Goal: Book appointment/travel/reservation

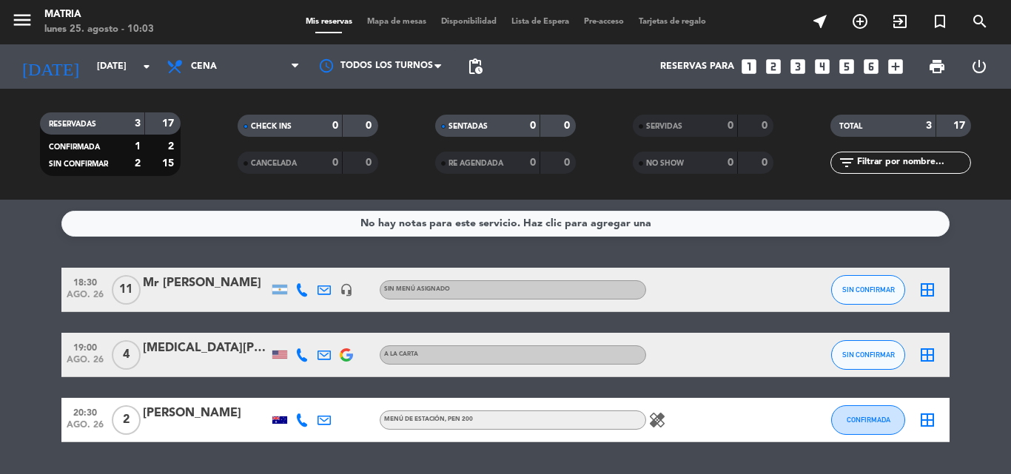
click at [743, 274] on div at bounding box center [712, 290] width 133 height 44
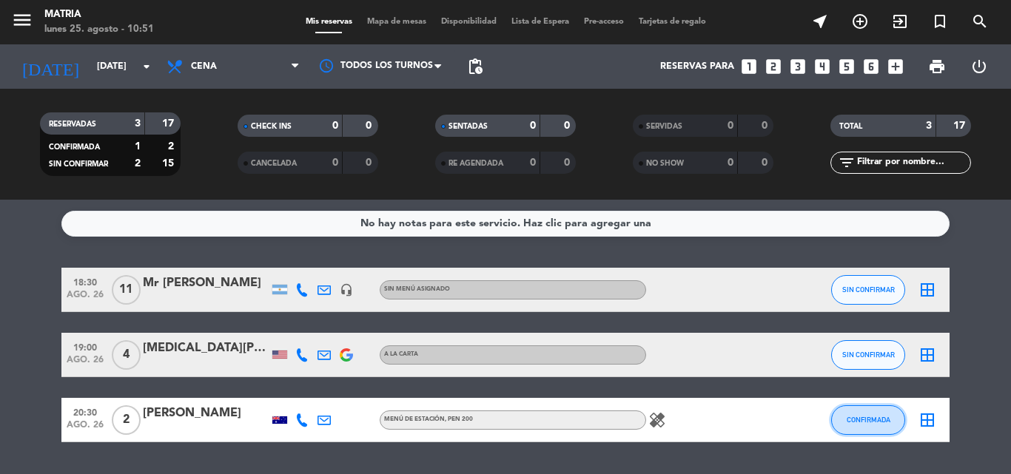
click at [867, 413] on button "CONFIRMADA" at bounding box center [868, 421] width 74 height 30
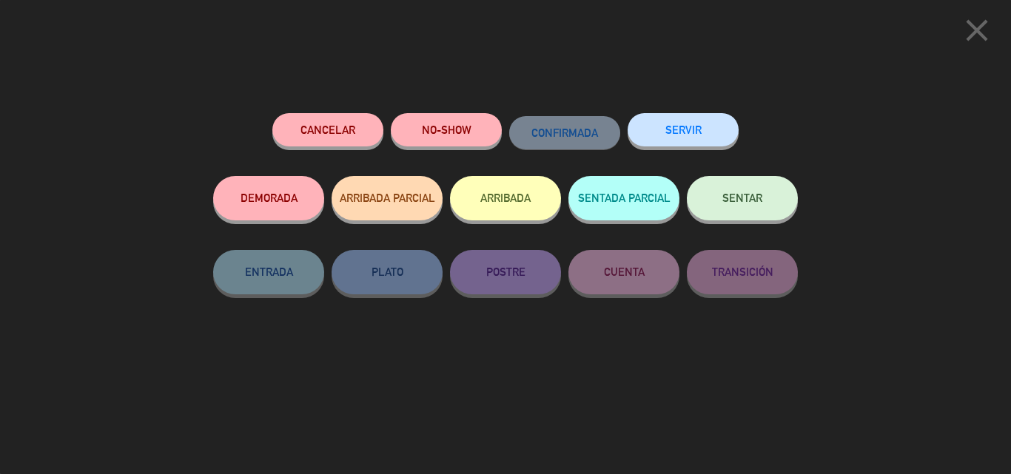
drag, startPoint x: 658, startPoint y: 296, endPoint x: 684, endPoint y: 293, distance: 26.1
click at [659, 296] on div "CUENTA" at bounding box center [623, 287] width 111 height 74
click at [804, 385] on div "Cancelar NO-SHOW CONFIRMADA SERVIR DEMORADA ARRIBADA PARCIAL ARRIBADA SENTADA P…" at bounding box center [505, 289] width 605 height 372
click at [913, 181] on div "close Cancelar NO-SHOW CONFIRMADA SERVIR DEMORADA ARRIBADA PARCIAL ARRIBADA SEN…" at bounding box center [505, 237] width 1011 height 474
click at [984, 29] on icon "close" at bounding box center [976, 30] width 37 height 37
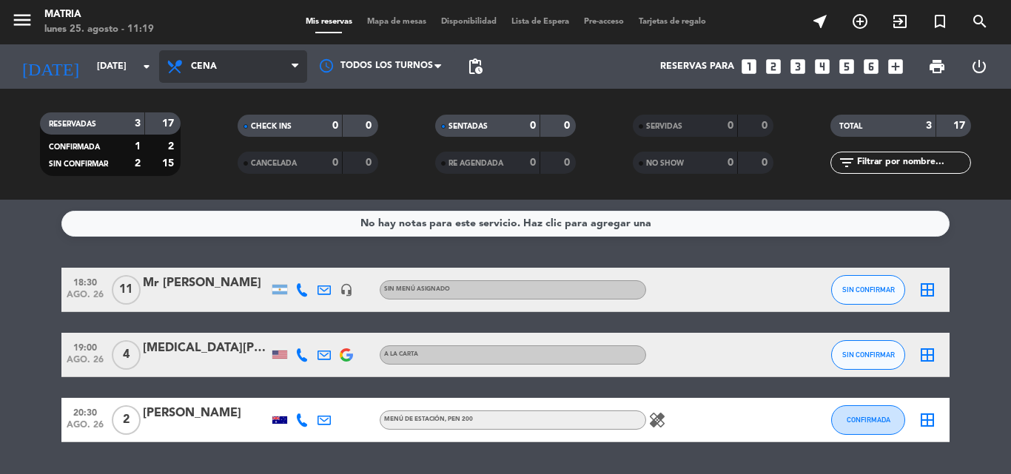
click at [257, 66] on span "Cena" at bounding box center [233, 66] width 148 height 33
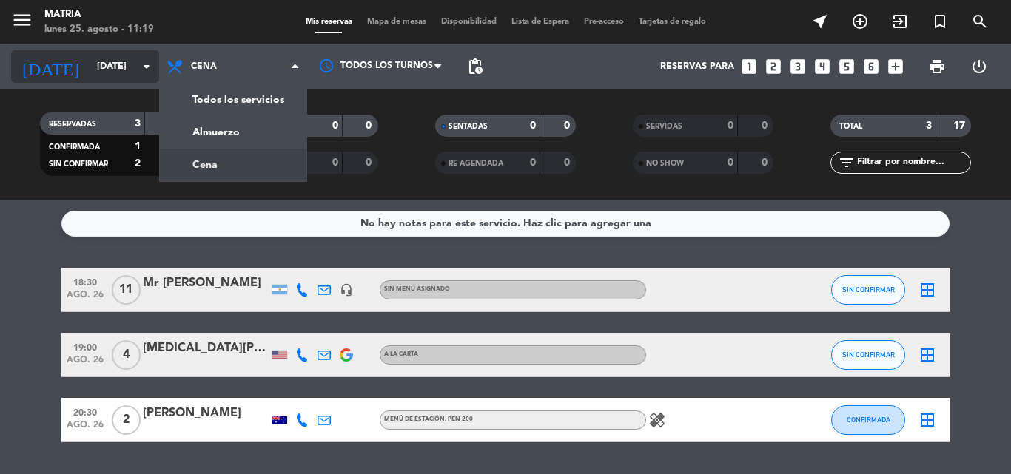
click at [102, 57] on input "[DATE]" at bounding box center [152, 66] width 125 height 25
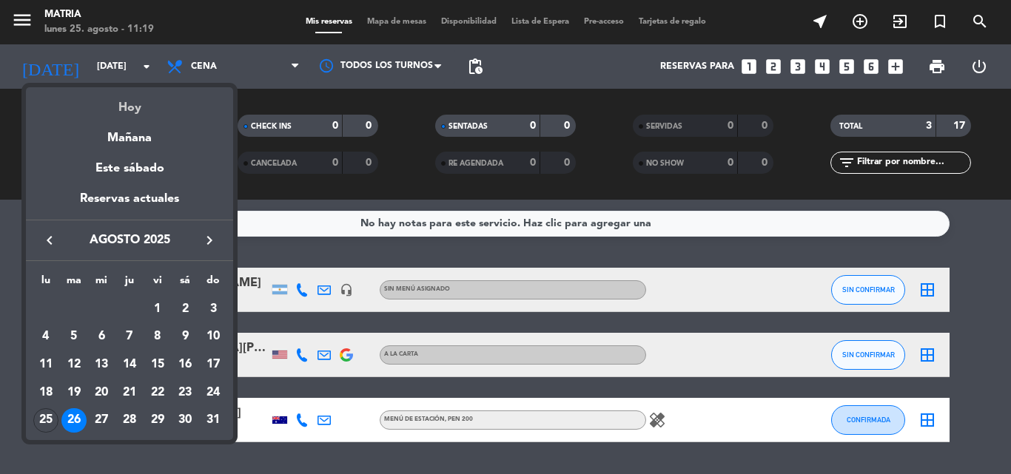
click at [121, 104] on div "Hoy" at bounding box center [129, 102] width 207 height 30
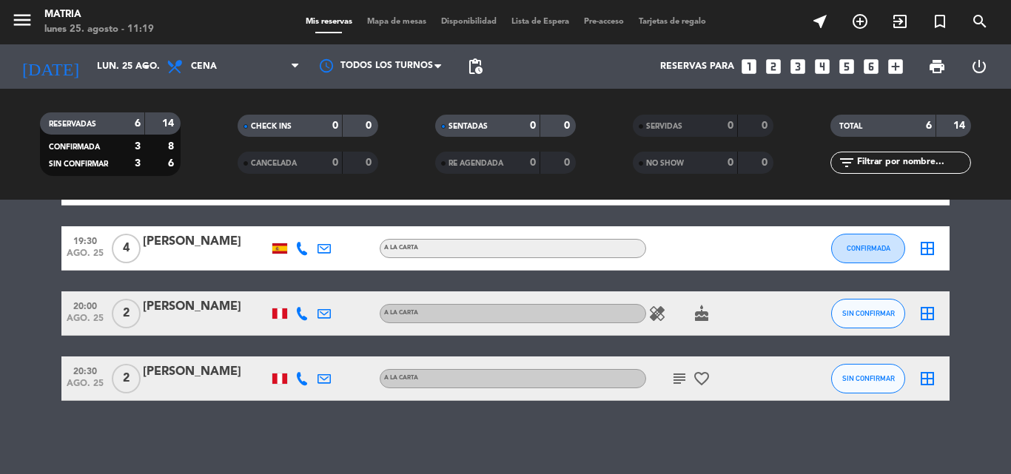
scroll to position [217, 0]
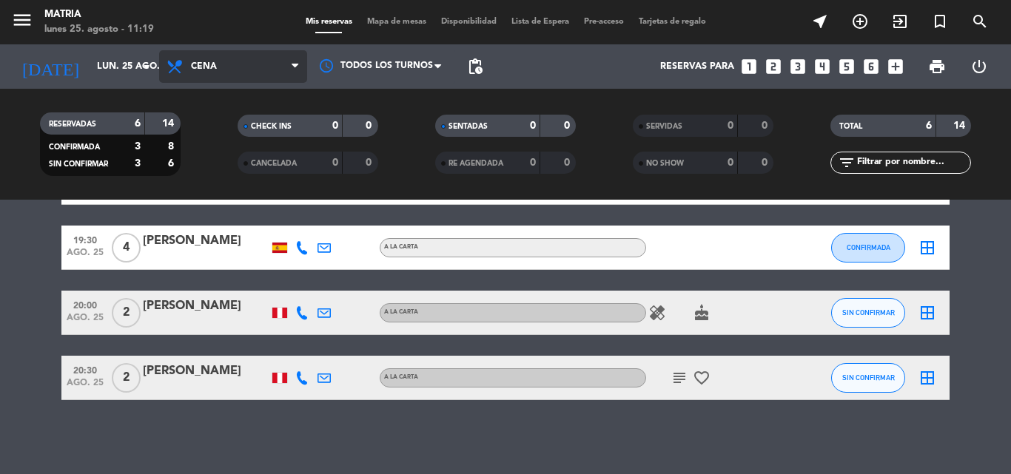
click at [250, 72] on span "Cena" at bounding box center [233, 66] width 148 height 33
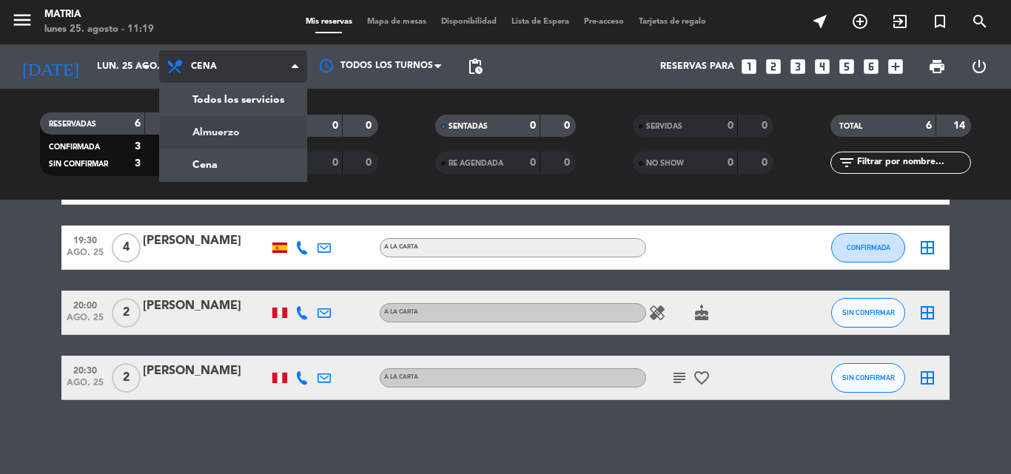
click at [228, 124] on div "menu MATRIA [DATE] 25. agosto - 11:19 Mis reservas Mapa de mesas Disponibilidad…" at bounding box center [505, 100] width 1011 height 200
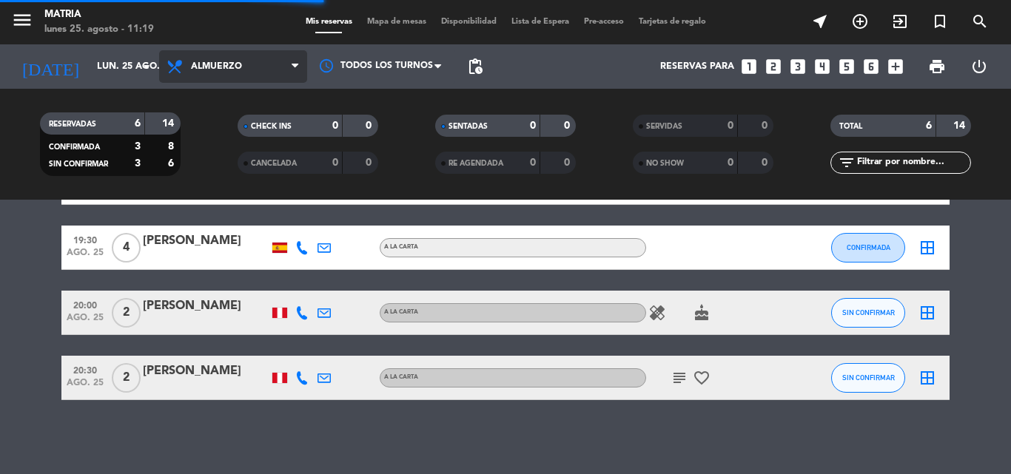
scroll to position [0, 0]
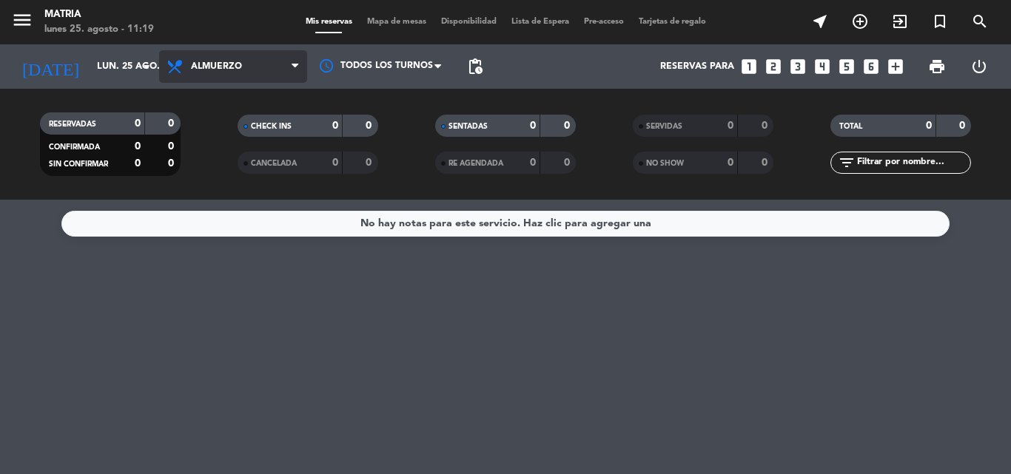
click at [237, 58] on span "Almuerzo" at bounding box center [233, 66] width 148 height 33
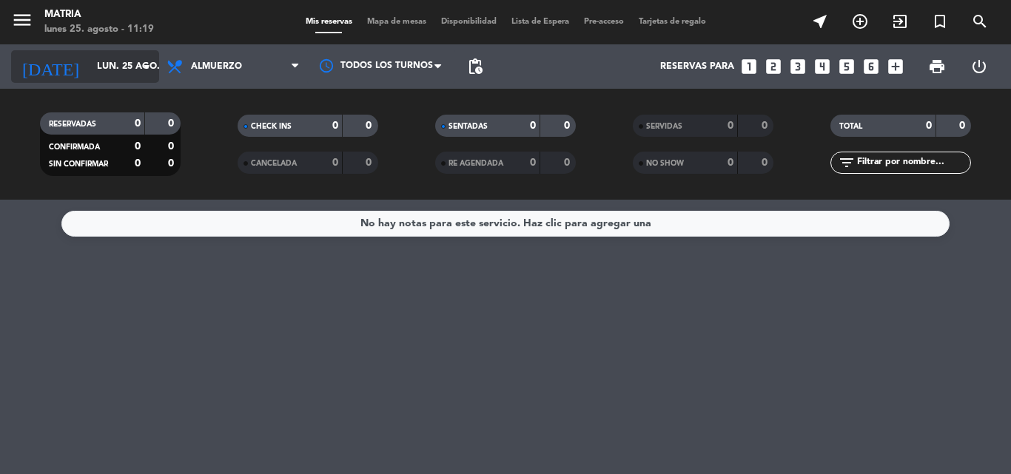
click at [132, 65] on input "lun. 25 ago." at bounding box center [152, 66] width 125 height 25
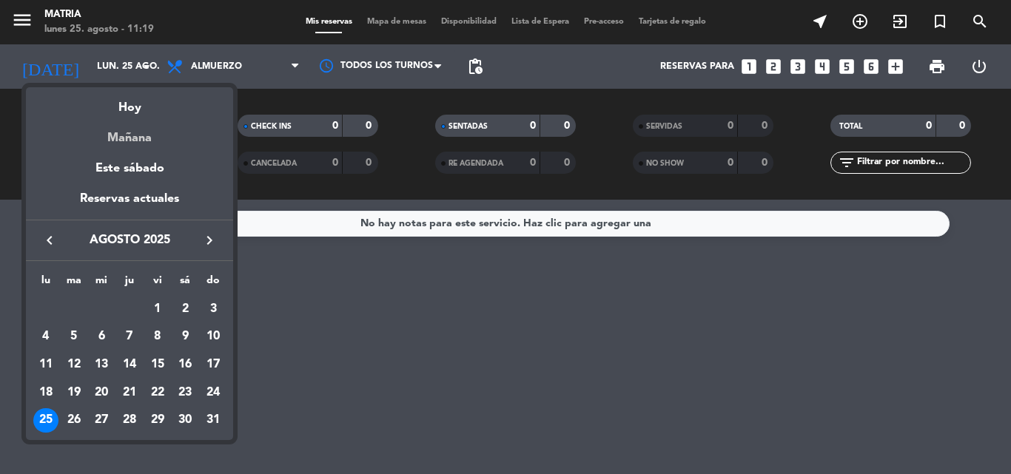
click at [128, 134] on div "Mañana" at bounding box center [129, 133] width 207 height 30
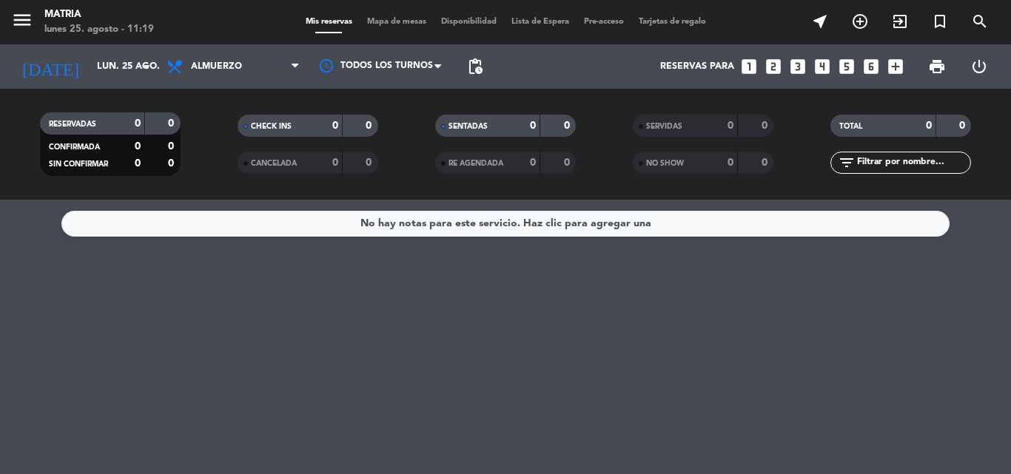
type input "[DATE]"
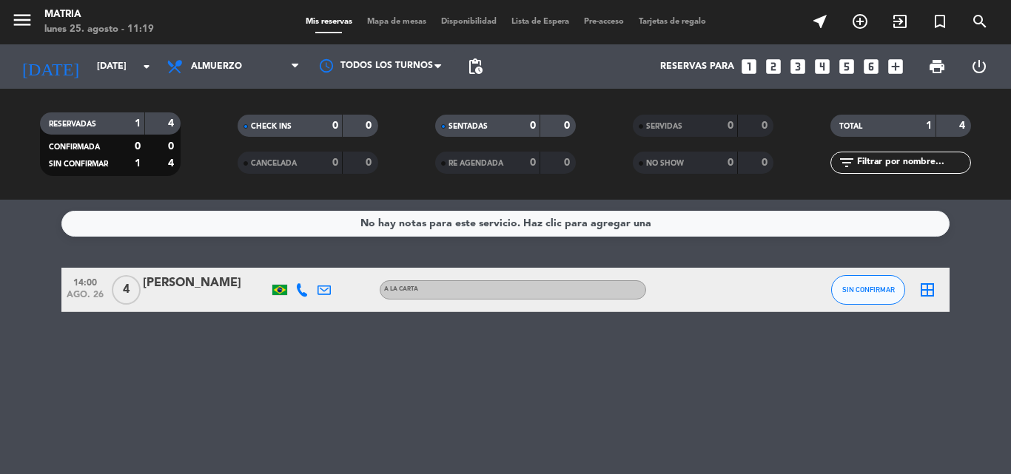
click at [194, 64] on span "Almuerzo" at bounding box center [216, 66] width 51 height 10
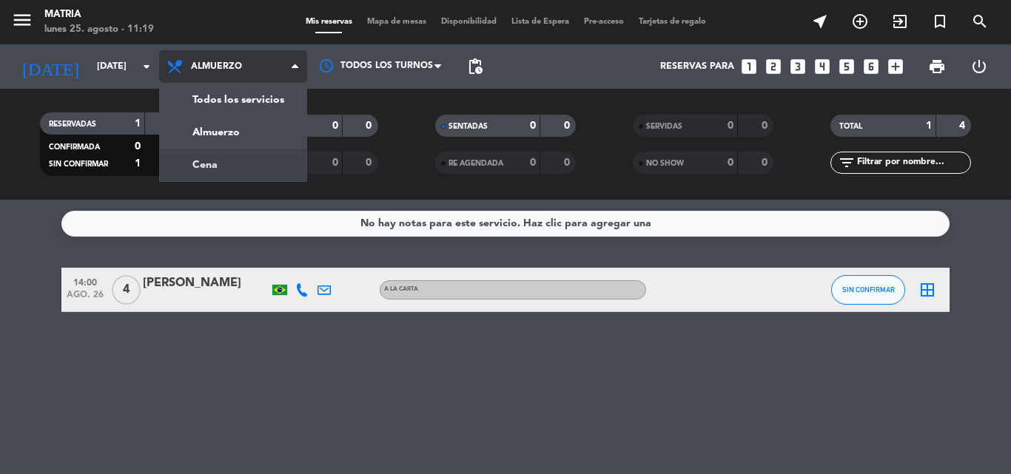
click at [190, 162] on div "menu MATRIA [DATE] 25. agosto - 11:19 Mis reservas Mapa de mesas Disponibilidad…" at bounding box center [505, 100] width 1011 height 200
